Goal: Transaction & Acquisition: Purchase product/service

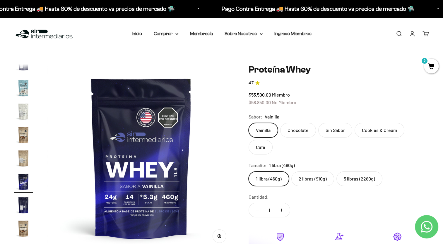
click at [220, 11] on p "Pago Contra Entrega 🚚 Hasta 60% de descuento vs precios de mercado 🛸" at bounding box center [316, 8] width 193 height 9
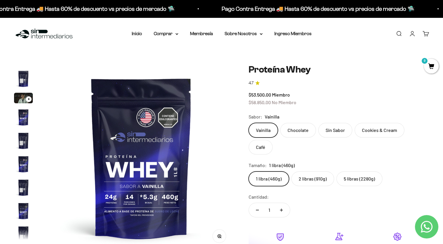
click at [179, 33] on nav "Inicio Comprar Proteínas Ver Todos Whey Iso Vegan" at bounding box center [222, 34] width 180 height 8
click at [174, 33] on summary "Comprar" at bounding box center [166, 34] width 25 height 8
click at [205, 50] on div "Proteínas Ver Todos Whey Iso Vegan" at bounding box center [181, 69] width 65 height 52
click at [204, 52] on icon at bounding box center [204, 52] width 2 height 3
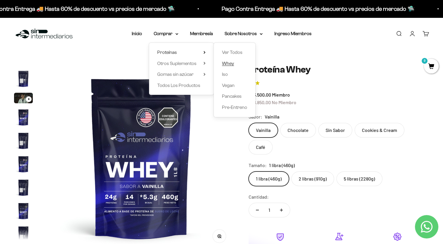
click at [235, 63] on link "Whey" at bounding box center [234, 64] width 25 height 8
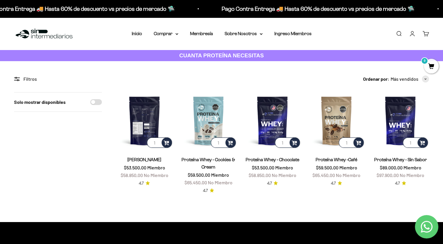
click at [151, 108] on img at bounding box center [144, 120] width 57 height 57
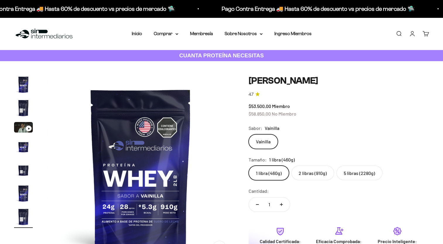
scroll to position [0, 1167]
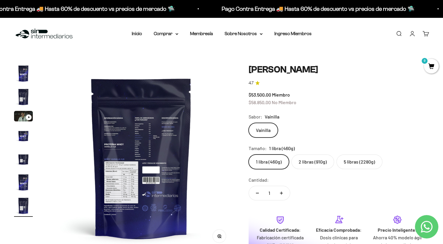
click at [138, 136] on img at bounding box center [141, 158] width 188 height 188
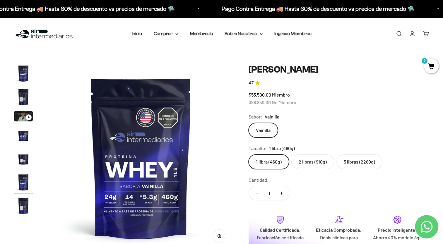
click at [138, 136] on img at bounding box center [141, 158] width 188 height 188
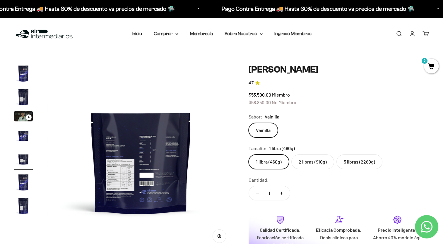
click at [150, 152] on img at bounding box center [141, 158] width 188 height 188
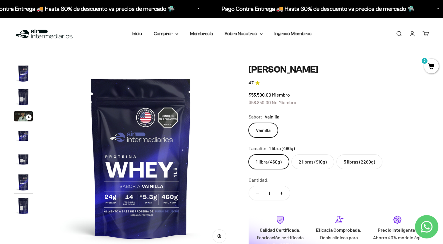
click at [150, 152] on img at bounding box center [141, 158] width 188 height 188
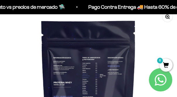
scroll to position [0, 0]
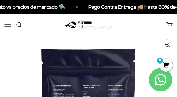
click at [7, 21] on button "Menú" at bounding box center [7, 24] width 6 height 6
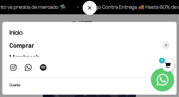
click at [169, 18] on div at bounding box center [89, 48] width 179 height 97
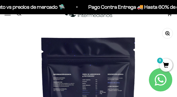
scroll to position [12, 0]
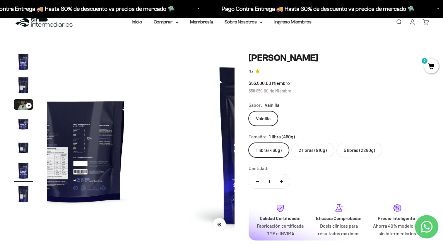
scroll to position [0, 973]
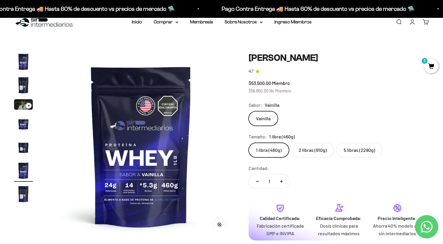
drag, startPoint x: 357, startPoint y: 0, endPoint x: 22, endPoint y: 121, distance: 356.8
click at [22, 121] on img "Ir al artículo 4" at bounding box center [23, 123] width 19 height 19
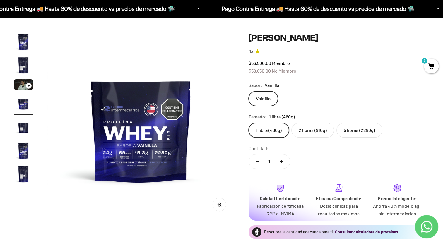
scroll to position [41, 0]
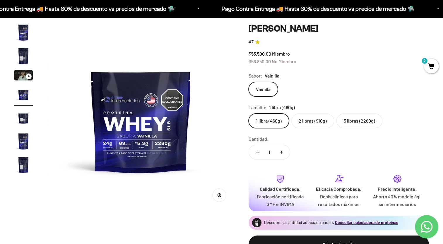
click at [121, 126] on img at bounding box center [141, 117] width 188 height 188
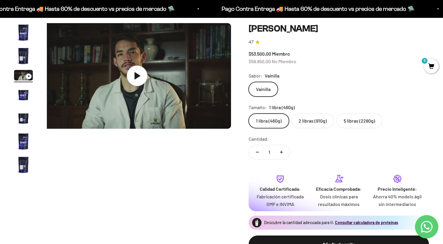
scroll to position [0, 389]
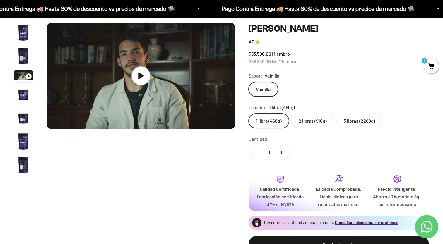
click at [17, 54] on img "Ir al artículo 2" at bounding box center [23, 56] width 19 height 19
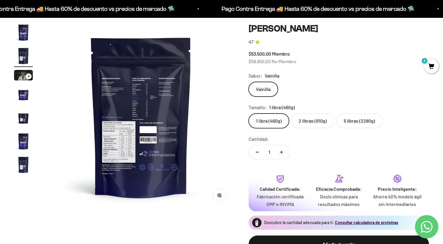
click at [21, 40] on img "Ir al artículo 1" at bounding box center [23, 32] width 19 height 19
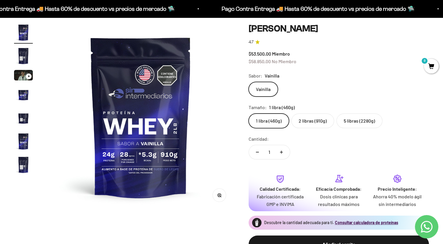
scroll to position [0, 0]
click at [348, 119] on label "5 libras (2280g)" at bounding box center [359, 121] width 46 height 15
click at [248, 114] on input "5 libras (2280g)" at bounding box center [248, 113] width 0 height 0
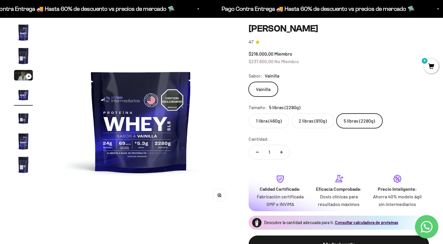
click at [305, 123] on label "2 libras (910g)" at bounding box center [312, 121] width 43 height 15
click at [248, 114] on input "2 libras (910g)" at bounding box center [248, 113] width 0 height 0
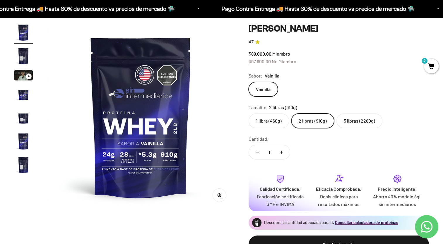
click at [352, 119] on label "5 libras (2280g)" at bounding box center [359, 121] width 46 height 15
click at [248, 114] on input "5 libras (2280g)" at bounding box center [248, 113] width 0 height 0
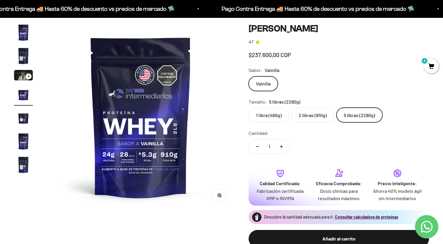
scroll to position [0, 583]
